Goal: Register for event/course

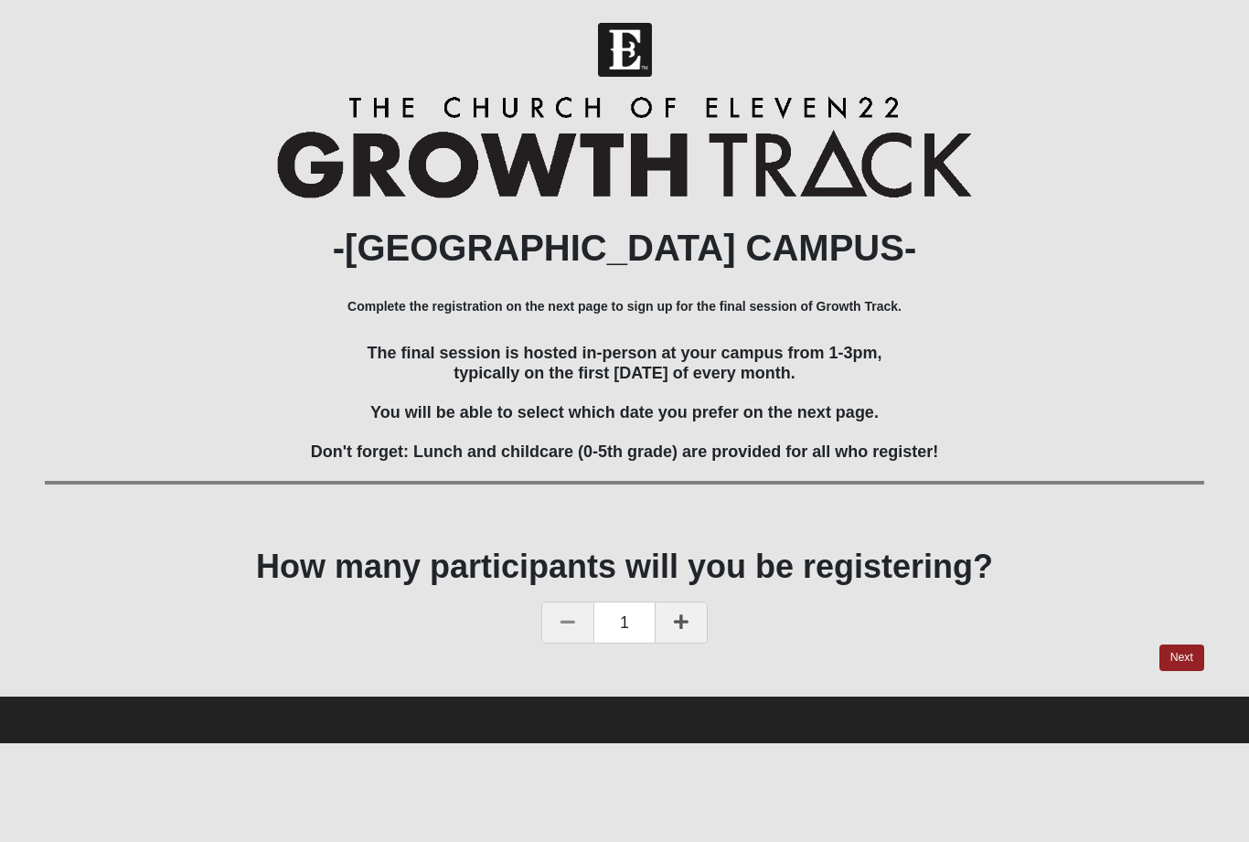
click at [1191, 657] on link "Next" at bounding box center [1181, 658] width 45 height 27
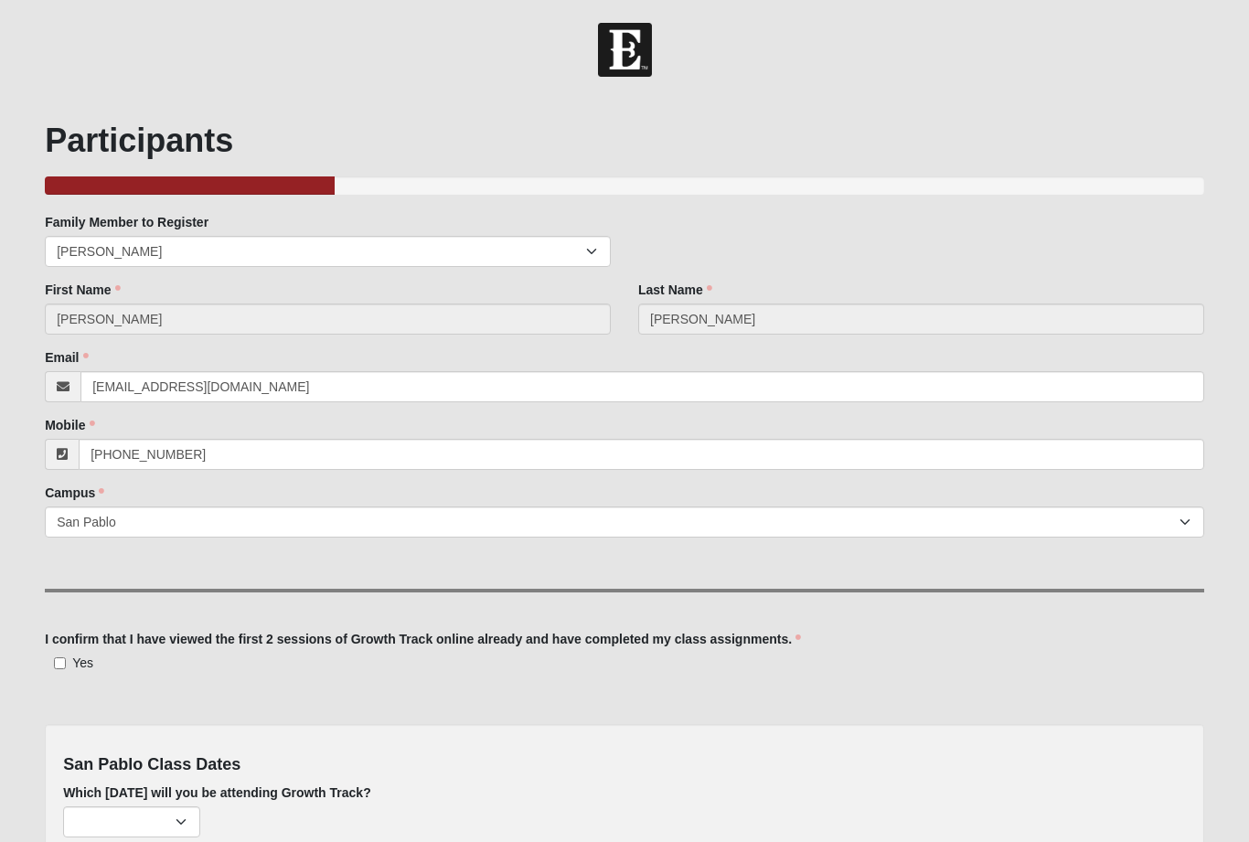
click at [56, 664] on input "Yes" at bounding box center [60, 663] width 12 height 12
checkbox input "true"
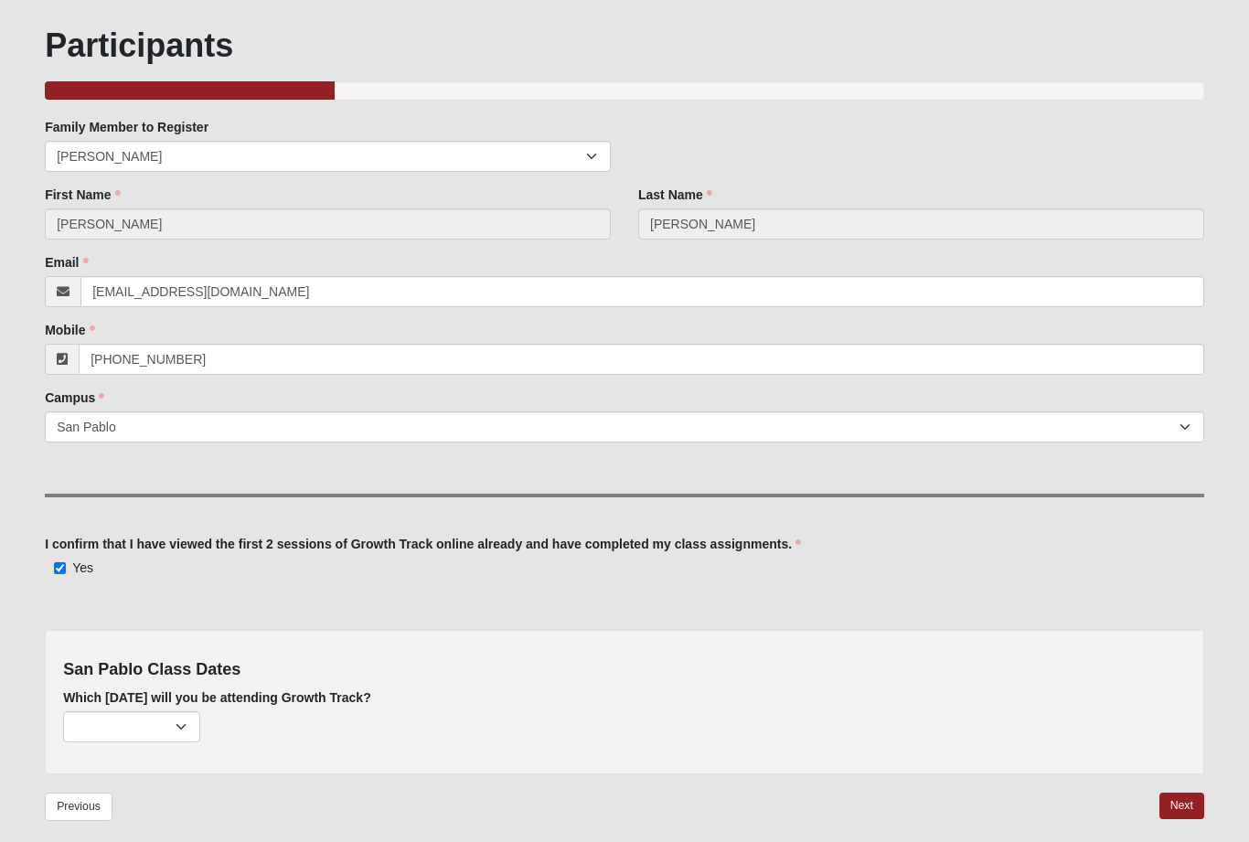
scroll to position [113, 0]
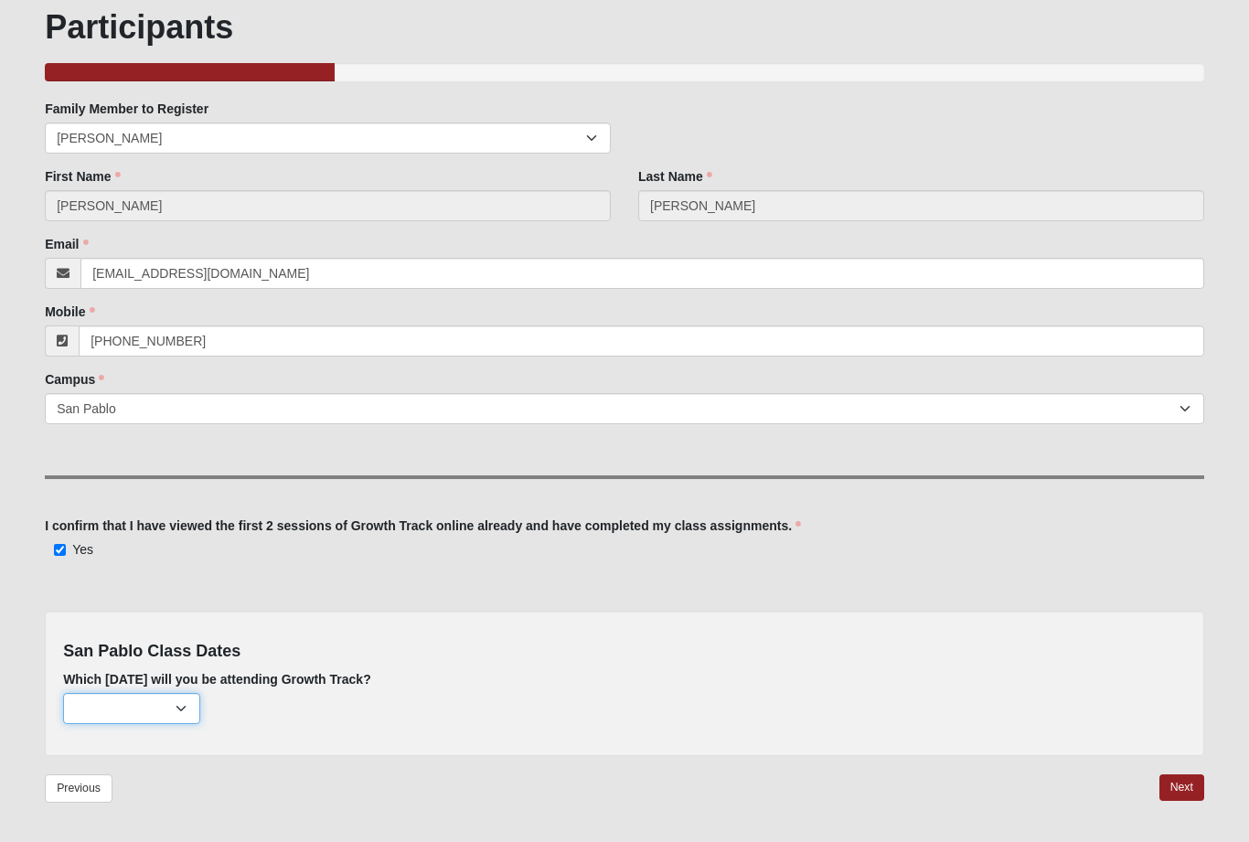
click at [185, 706] on select "[DATE] (187 remaining) [DATE] (211 remaining) [DATE] (224 remaining) [DATE] (22…" at bounding box center [131, 708] width 137 height 31
click at [177, 708] on select "[DATE] (187 remaining) [DATE] (211 remaining) [DATE] (224 remaining) [DATE] (22…" at bounding box center [131, 708] width 137 height 31
select select "715"
click at [1190, 783] on link "Next" at bounding box center [1181, 787] width 45 height 27
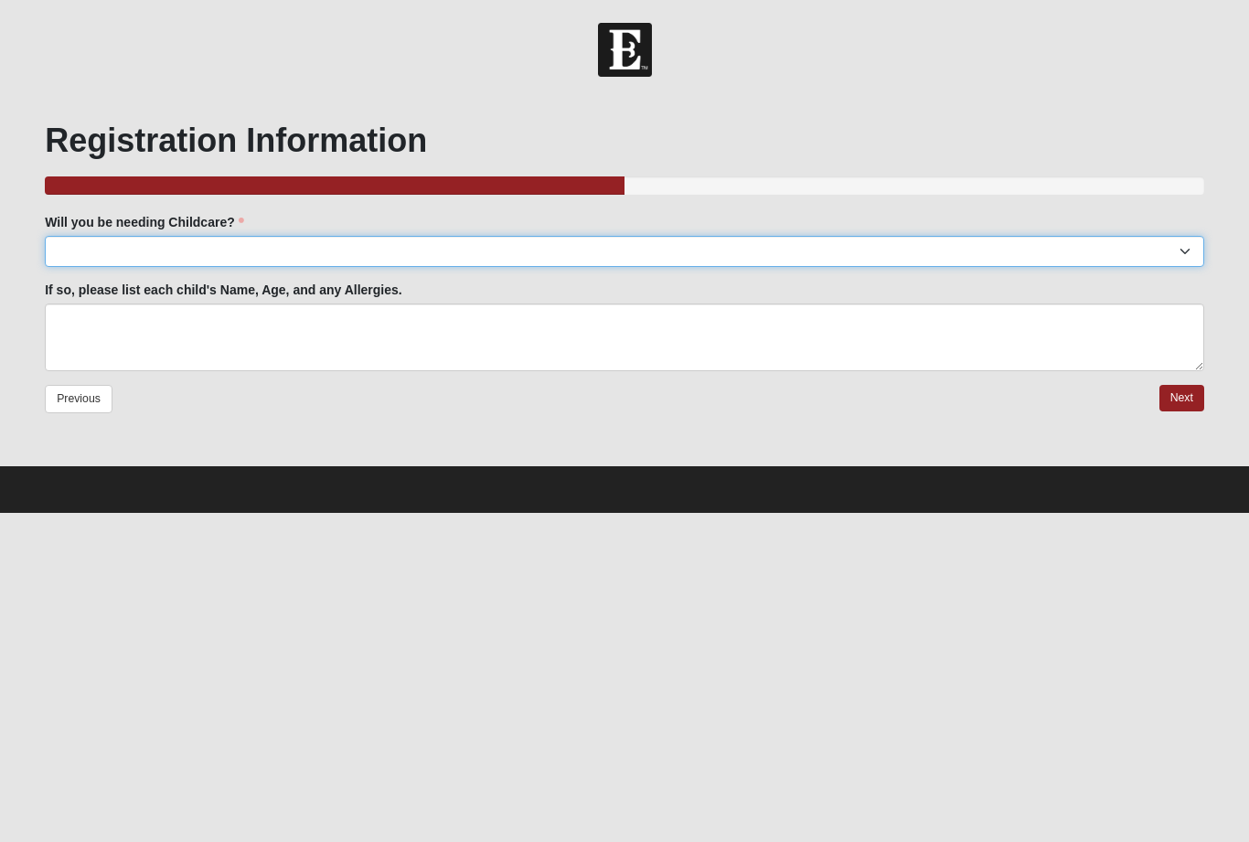
click at [574, 261] on select "Yes No" at bounding box center [624, 251] width 1159 height 31
select select "No"
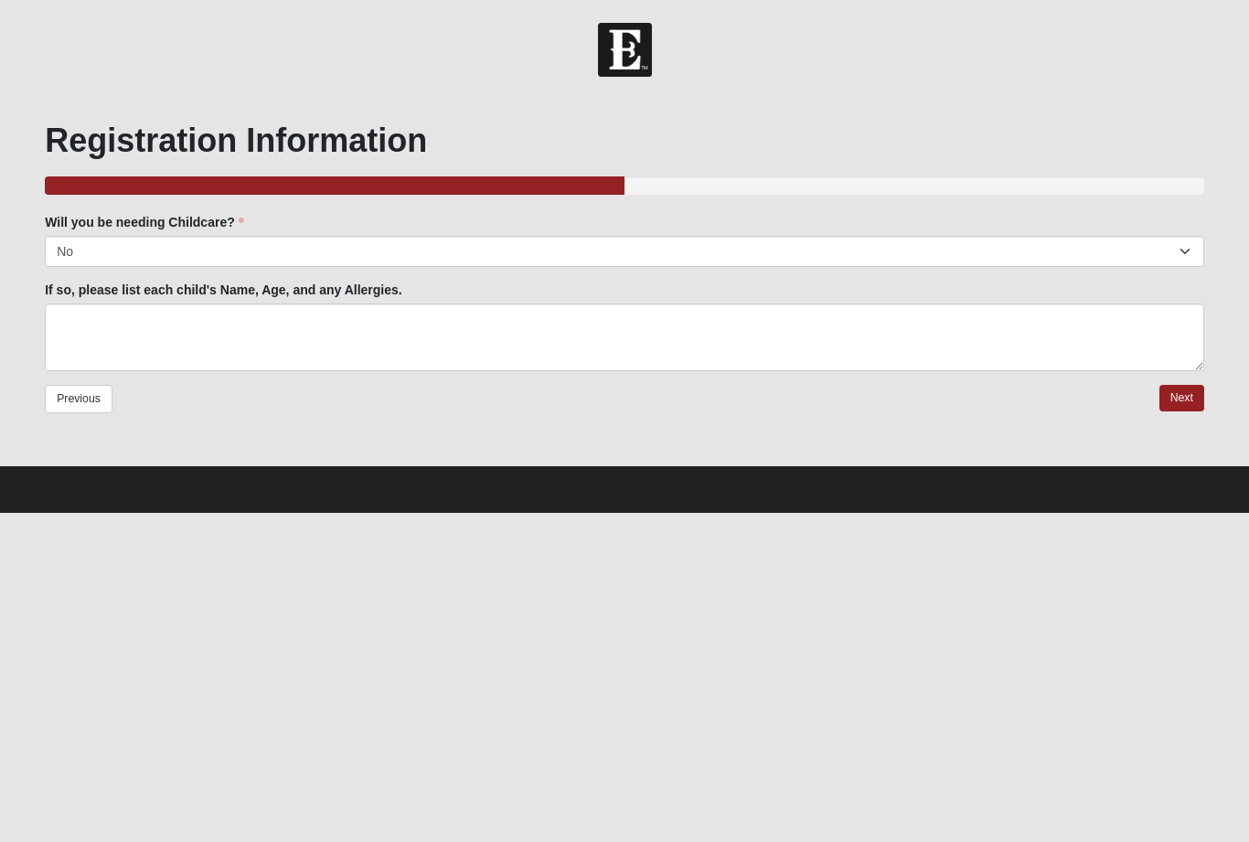
click at [1194, 390] on link "Next" at bounding box center [1181, 398] width 45 height 27
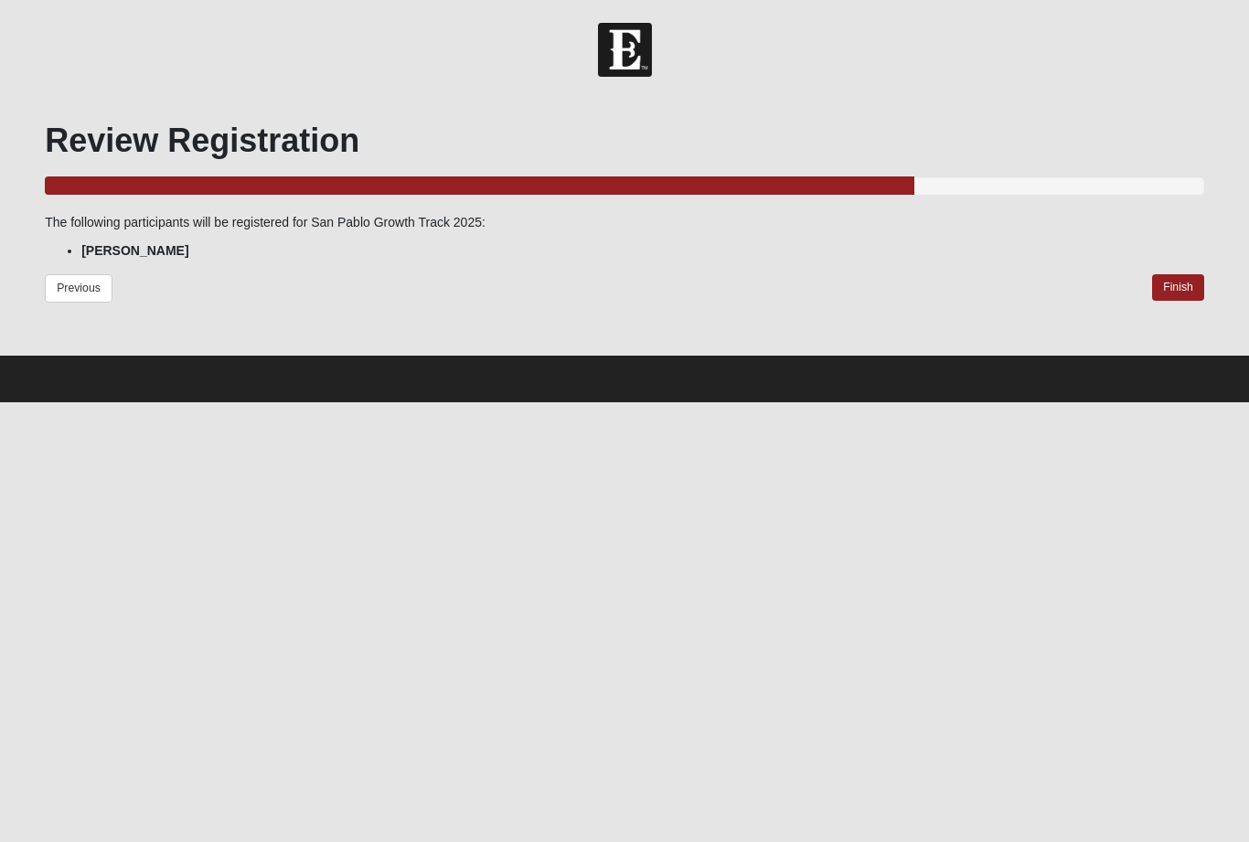
click at [1178, 293] on link "Finish" at bounding box center [1178, 287] width 52 height 27
